Goal: Transaction & Acquisition: Purchase product/service

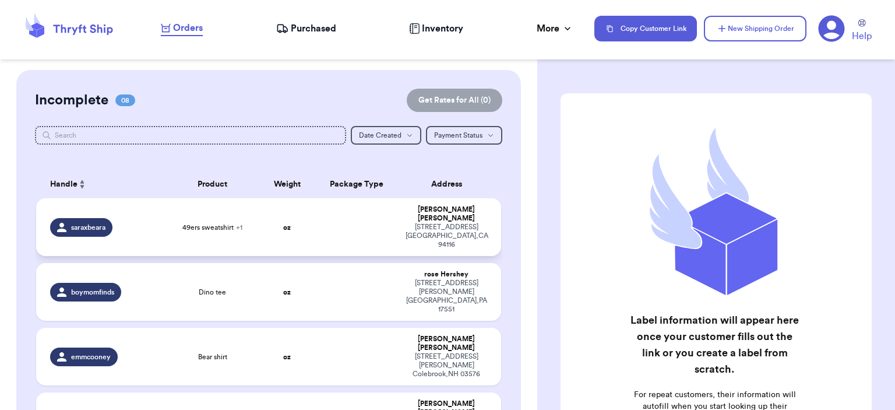
click at [303, 209] on td "oz" at bounding box center [287, 227] width 56 height 58
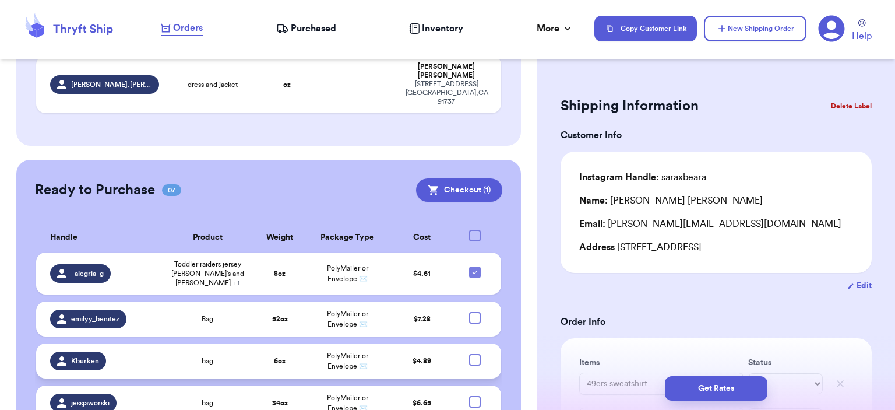
scroll to position [642, 0]
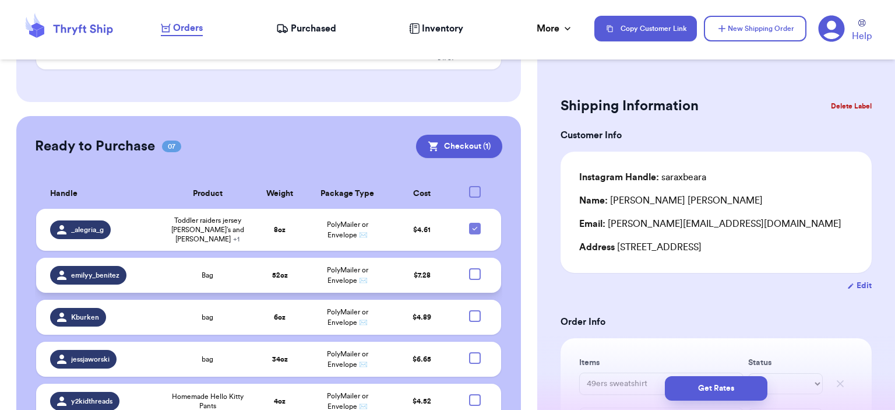
click at [469, 268] on div at bounding box center [475, 274] width 12 height 12
click at [474, 267] on input "checkbox" at bounding box center [474, 267] width 1 height 1
checkbox input "true"
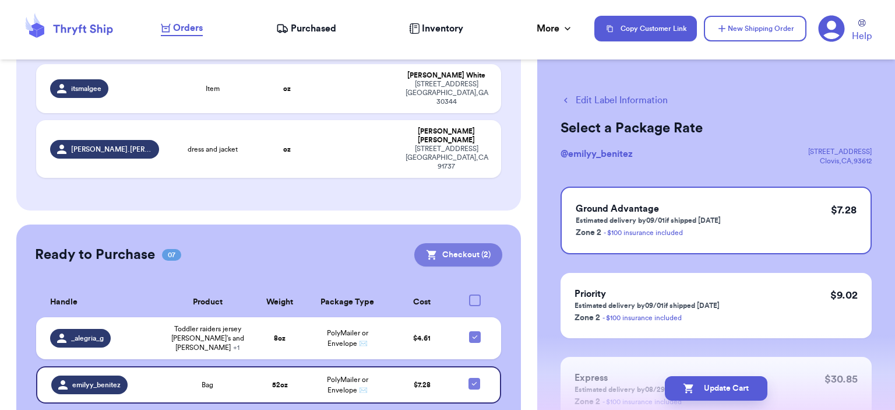
scroll to position [523, 0]
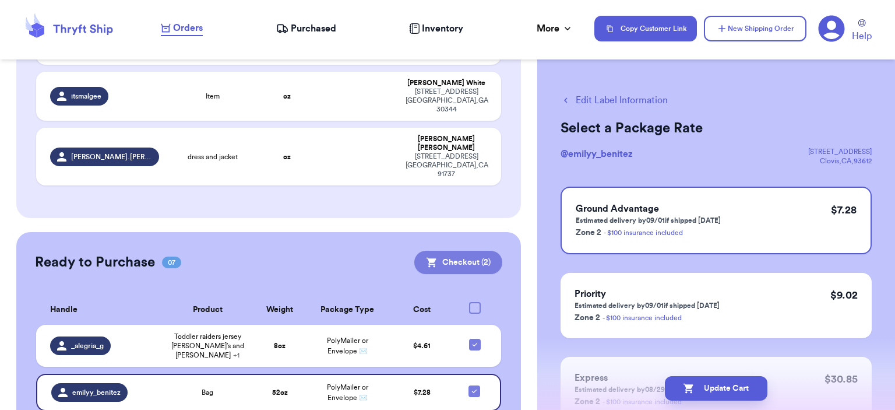
click at [465, 251] on button "Checkout ( 2 )" at bounding box center [458, 262] width 88 height 23
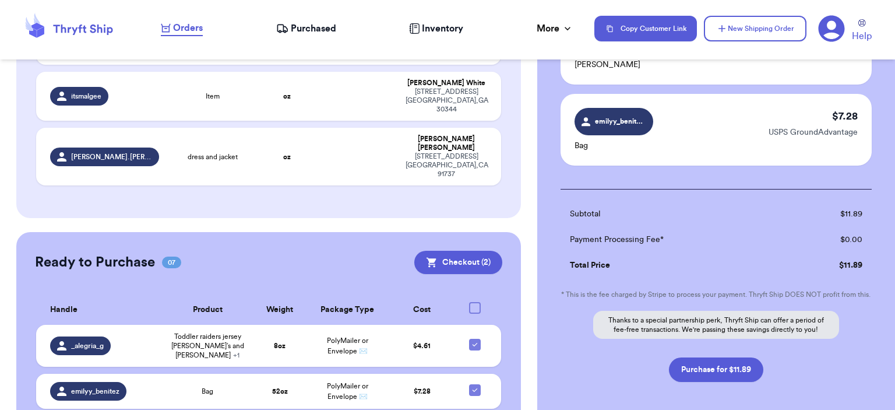
scroll to position [195, 0]
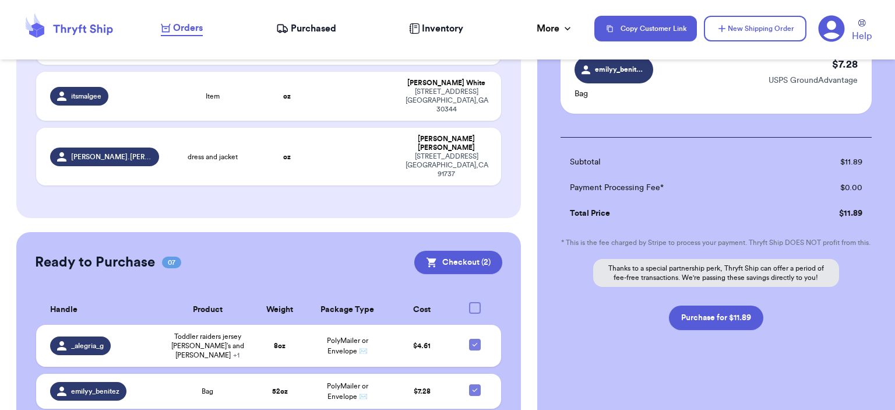
click at [688, 328] on button "Purchase for $11.89" at bounding box center [716, 317] width 94 height 24
click at [690, 315] on div "Subtotal $ 11.89 Payment Processing Fee* $ 0.00 Total Price $ 11.89 * This is t…" at bounding box center [716, 233] width 311 height 193
checkbox input "false"
